Goal: Task Accomplishment & Management: Manage account settings

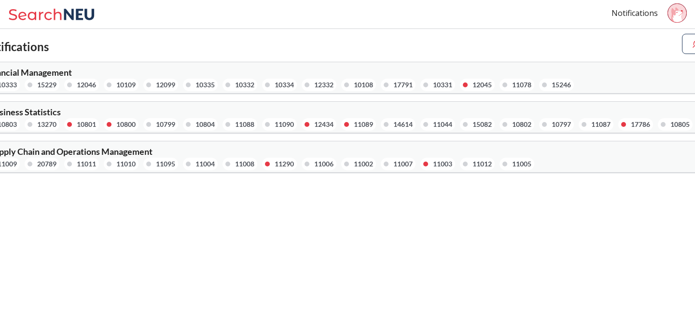
click at [475, 82] on div "12045" at bounding box center [477, 85] width 35 height 13
click at [91, 122] on div "10801" at bounding box center [86, 124] width 19 height 11
click at [47, 110] on span "MGSC 2301 : Business Statistics" at bounding box center [1, 112] width 120 height 11
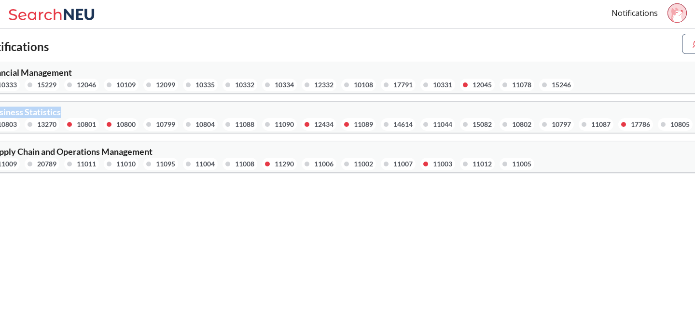
click at [692, 48] on img at bounding box center [696, 44] width 11 height 11
click at [250, 13] on div "Notifications" at bounding box center [347, 14] width 695 height 29
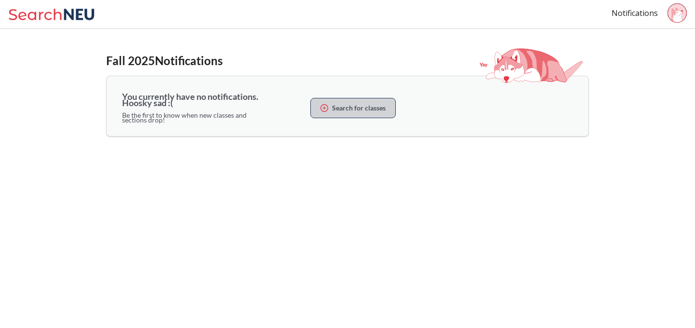
click at [357, 110] on b "Search for classes" at bounding box center [359, 108] width 54 height 5
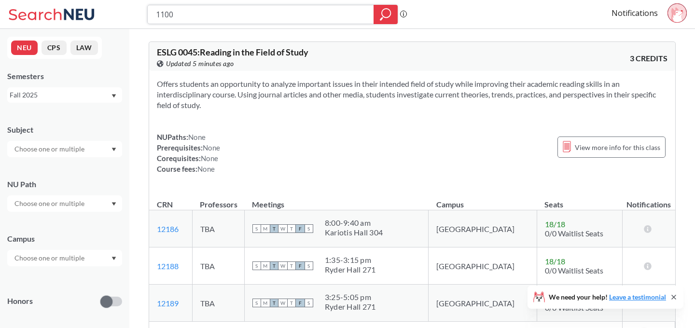
type input "11007"
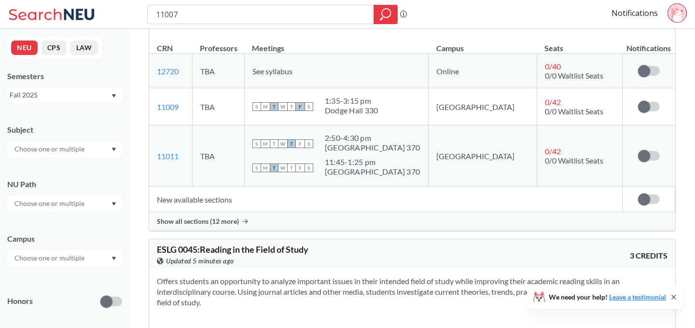
scroll to position [198, 0]
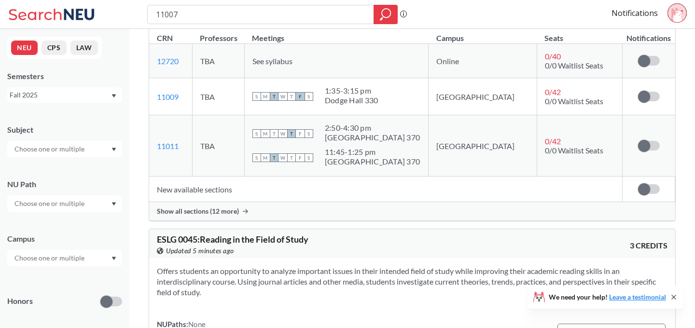
click at [206, 211] on span "Show all sections (12 more)" at bounding box center [198, 211] width 82 height 9
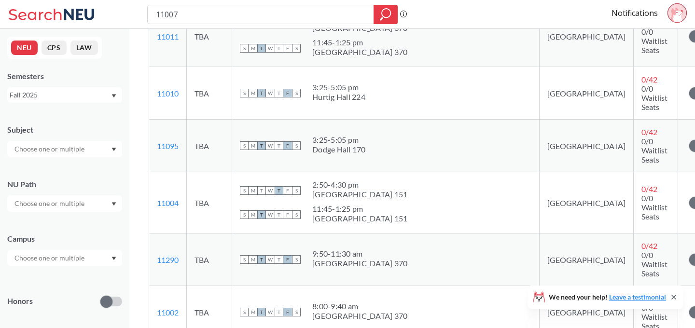
scroll to position [347, 0]
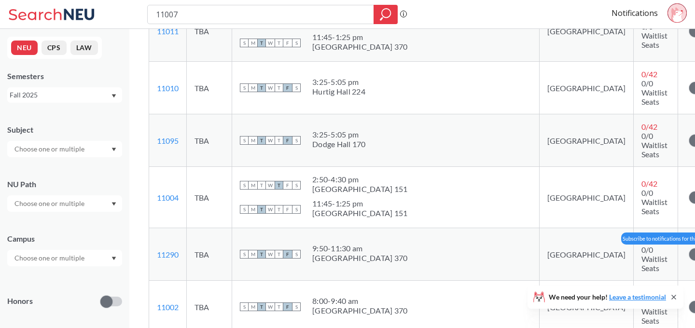
click at [689, 248] on span at bounding box center [695, 254] width 12 height 12
click at [689, 249] on input "checkbox" at bounding box center [689, 249] width 0 height 0
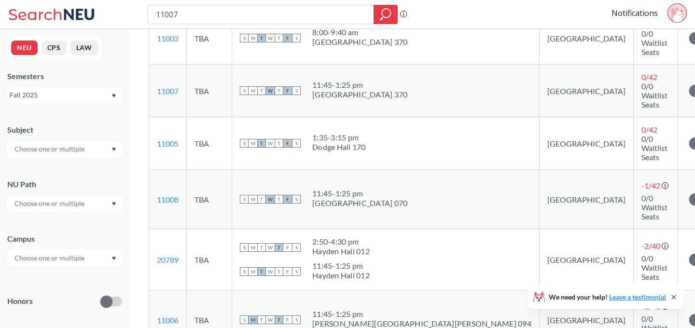
scroll to position [619, 0]
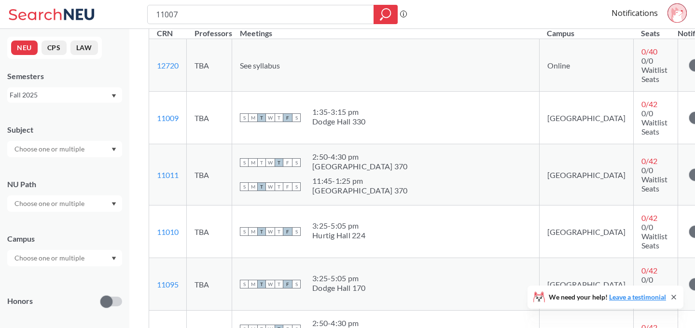
scroll to position [132, 0]
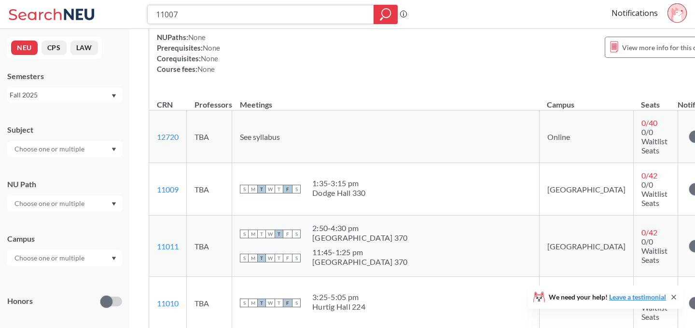
click at [249, 17] on input "11007" at bounding box center [261, 14] width 212 height 16
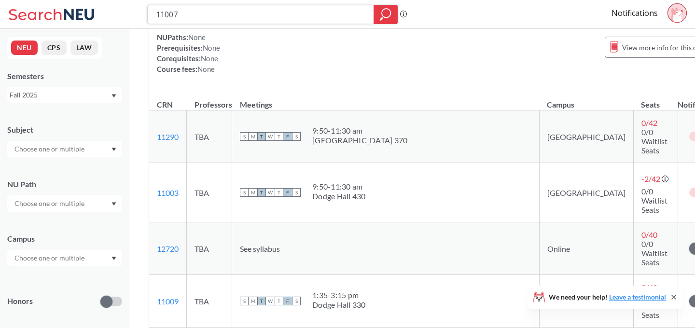
click at [249, 17] on input "11007" at bounding box center [261, 14] width 212 height 16
paste input "0333"
type input "10333"
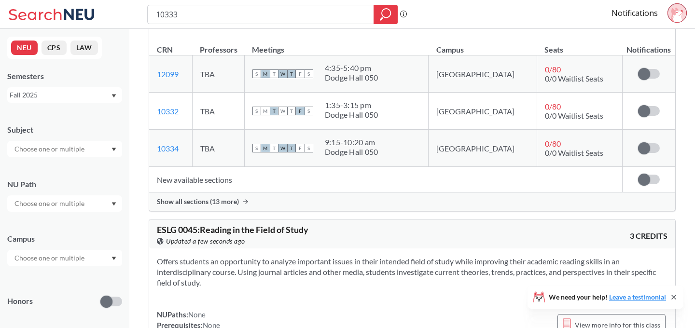
scroll to position [190, 0]
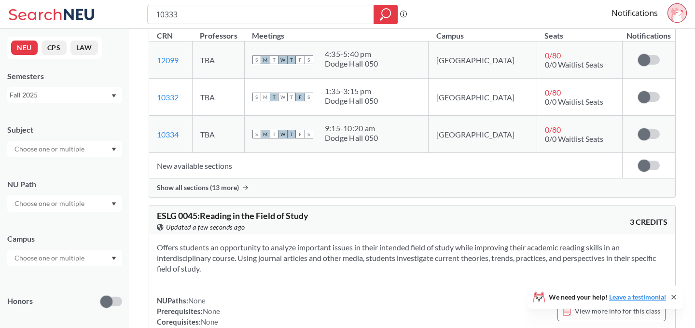
click at [204, 180] on div "Show all sections (13 more)" at bounding box center [412, 187] width 526 height 18
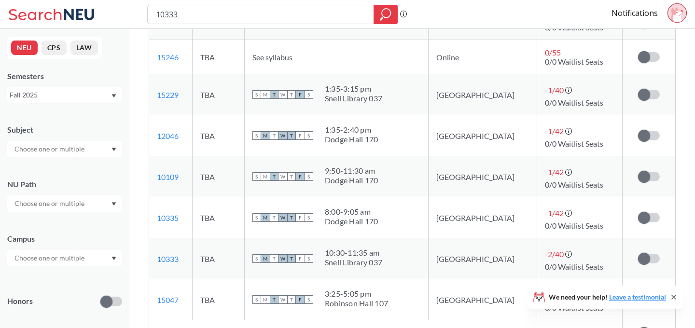
scroll to position [602, 0]
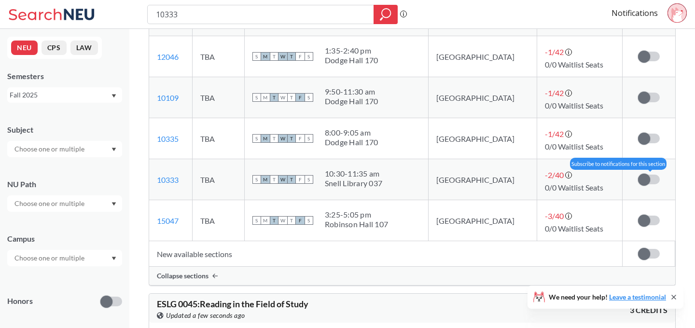
click at [649, 180] on span at bounding box center [644, 180] width 12 height 12
click at [638, 175] on input "checkbox" at bounding box center [638, 175] width 0 height 0
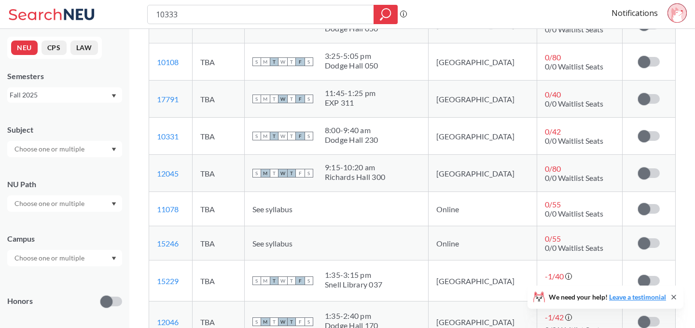
scroll to position [440, 0]
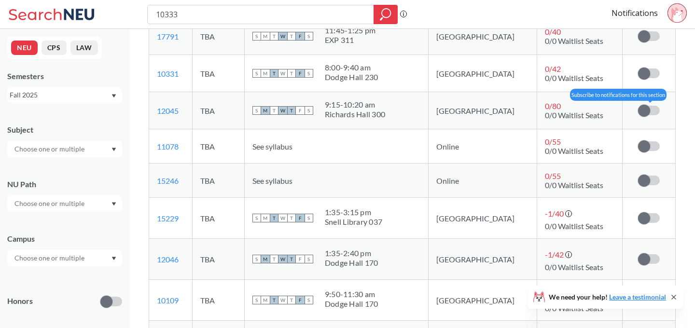
click at [647, 108] on span at bounding box center [644, 111] width 12 height 12
click at [638, 106] on input "checkbox" at bounding box center [638, 106] width 0 height 0
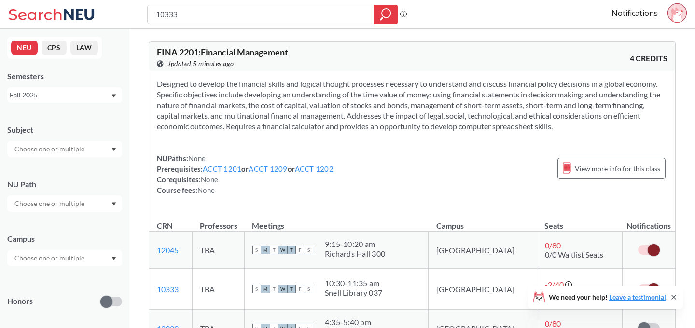
click at [672, 13] on icon at bounding box center [675, 14] width 8 height 14
click at [646, 19] on div "Notifications" at bounding box center [652, 14] width 83 height 22
click at [639, 15] on link "Notifications" at bounding box center [634, 13] width 46 height 11
